Goal: Obtain resource: Download file/media

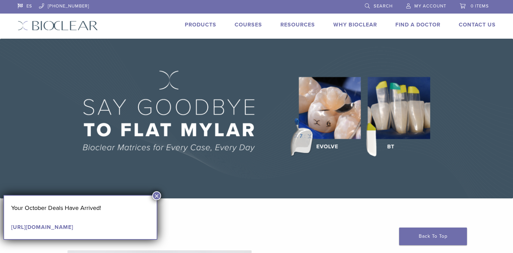
click at [333, 140] on img at bounding box center [256, 119] width 513 height 160
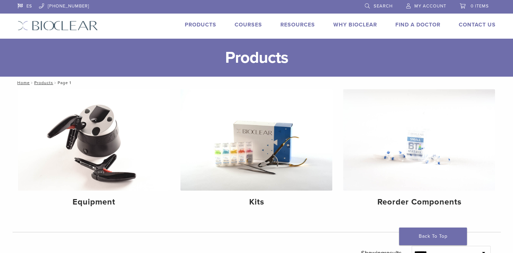
click at [258, 25] on link "Courses" at bounding box center [248, 24] width 27 height 7
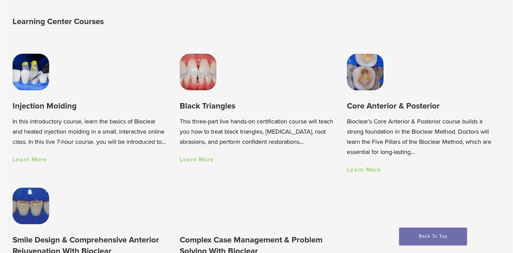
scroll to position [475, 0]
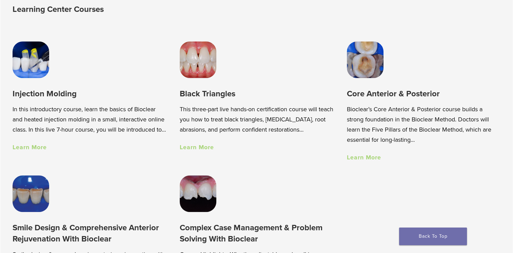
click at [369, 159] on link "Learn More" at bounding box center [364, 157] width 34 height 7
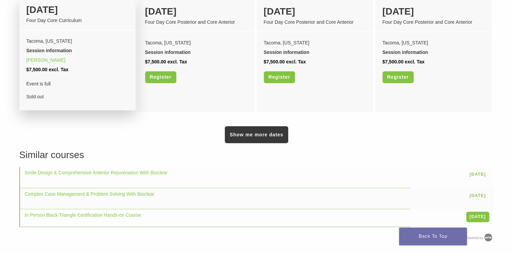
scroll to position [610, 0]
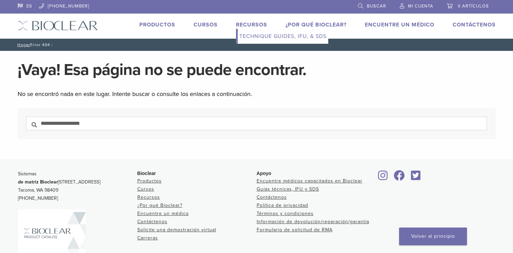
click at [261, 36] on link "Technique Guides, IFU, & SDS" at bounding box center [283, 36] width 91 height 15
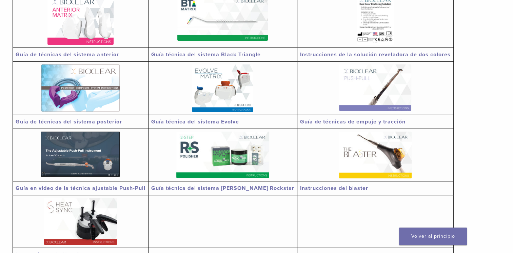
scroll to position [170, 0]
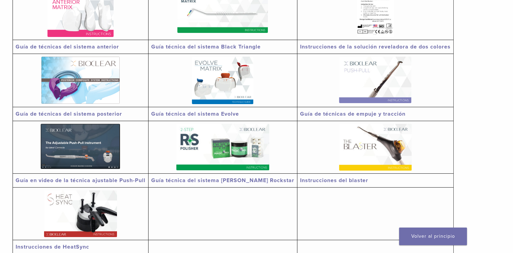
click at [214, 113] on link "Guía técnica del sistema Evolve" at bounding box center [195, 114] width 88 height 7
click at [96, 114] on link "Guía de técnicas del sistema posterior" at bounding box center [69, 114] width 106 height 7
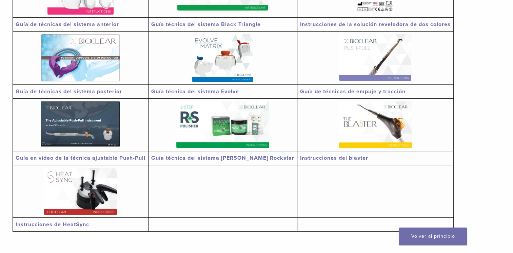
scroll to position [203, 0]
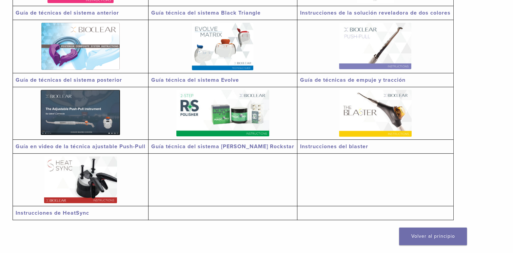
click at [93, 147] on link "Guía en video de la técnica ajustable Push-Pull" at bounding box center [81, 146] width 130 height 7
click at [199, 46] on img at bounding box center [222, 46] width 61 height 47
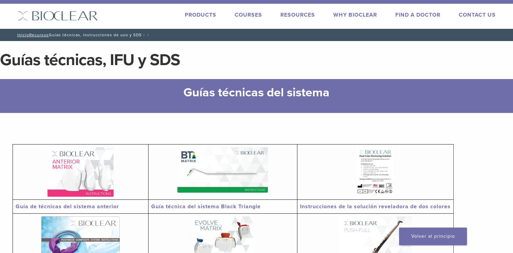
scroll to position [0, 0]
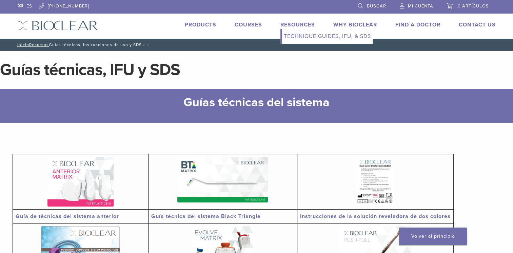
click at [298, 33] on link "Technique Guides, IFU, & SDS" at bounding box center [327, 36] width 91 height 15
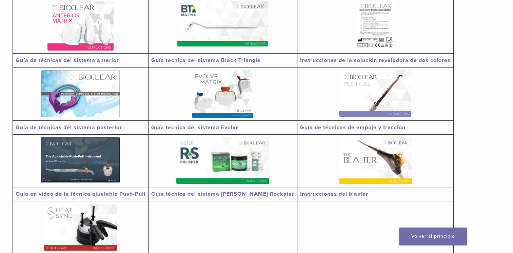
scroll to position [34, 0]
